Goal: Information Seeking & Learning: Learn about a topic

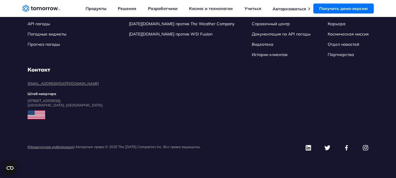
scroll to position [2290, 0]
click at [57, 37] on font "Погодные виджеты" at bounding box center [47, 33] width 39 height 5
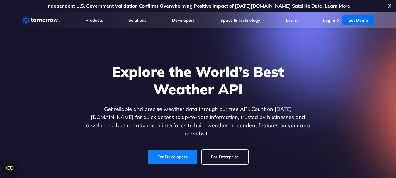
drag, startPoint x: 0, startPoint y: 0, endPoint x: 172, endPoint y: 152, distance: 229.4
click at [172, 152] on link "For Developers" at bounding box center [172, 157] width 49 height 15
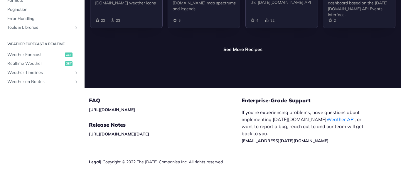
scroll to position [1480, 0]
